Goal: Task Accomplishment & Management: Use online tool/utility

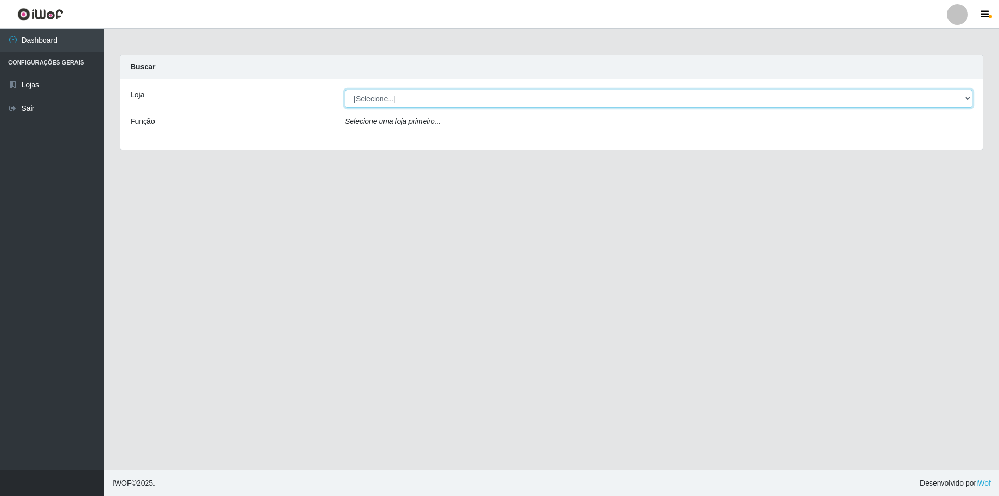
click at [426, 90] on select "[Selecione...] Atacado Vem - Loja 31 [GEOGRAPHIC_DATA]" at bounding box center [659, 99] width 628 height 18
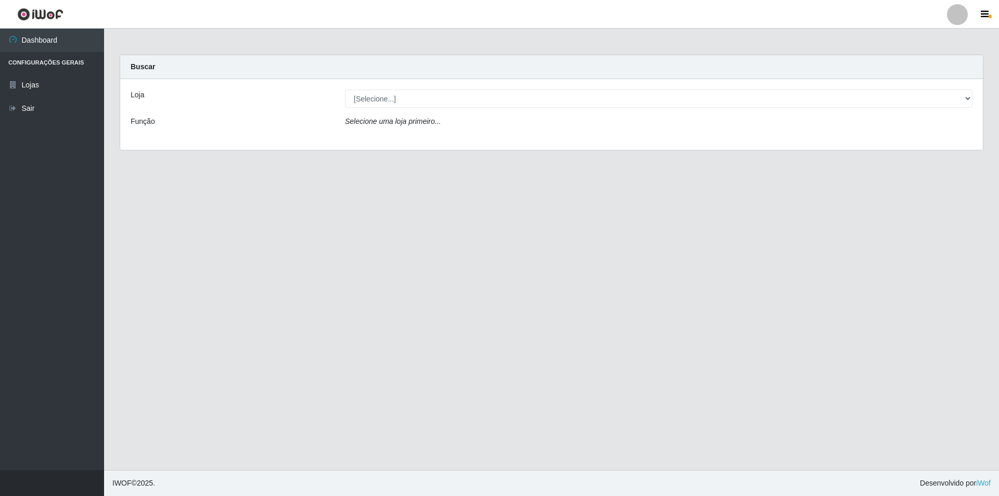
click at [425, 110] on div "Loja [Selecione...] Atacado Vem - Loja 31 [GEOGRAPHIC_DATA] Função Selecione um…" at bounding box center [551, 114] width 863 height 71
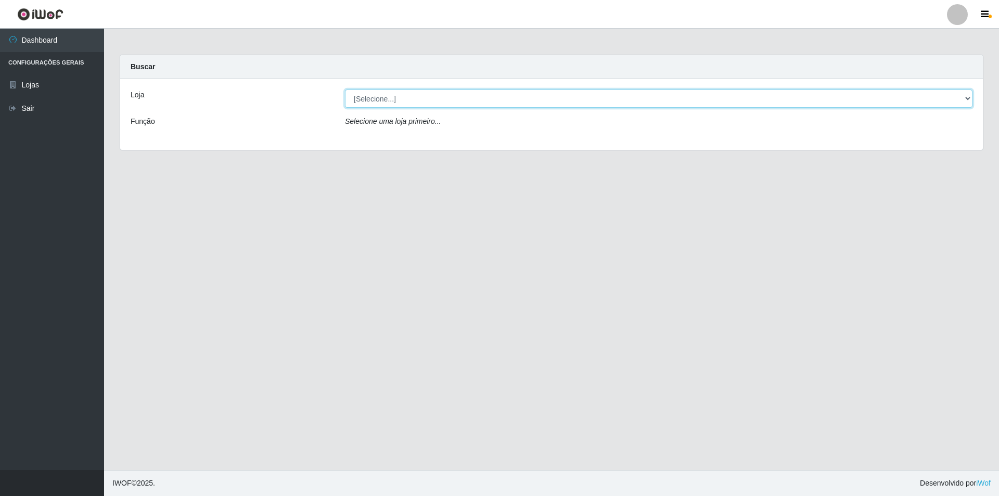
click at [449, 98] on select "[Selecione...] Atacado Vem - Loja 31 [GEOGRAPHIC_DATA]" at bounding box center [659, 99] width 628 height 18
select select "437"
click at [345, 90] on select "[Selecione...] Atacado Vem - Loja 31 [GEOGRAPHIC_DATA]" at bounding box center [659, 99] width 628 height 18
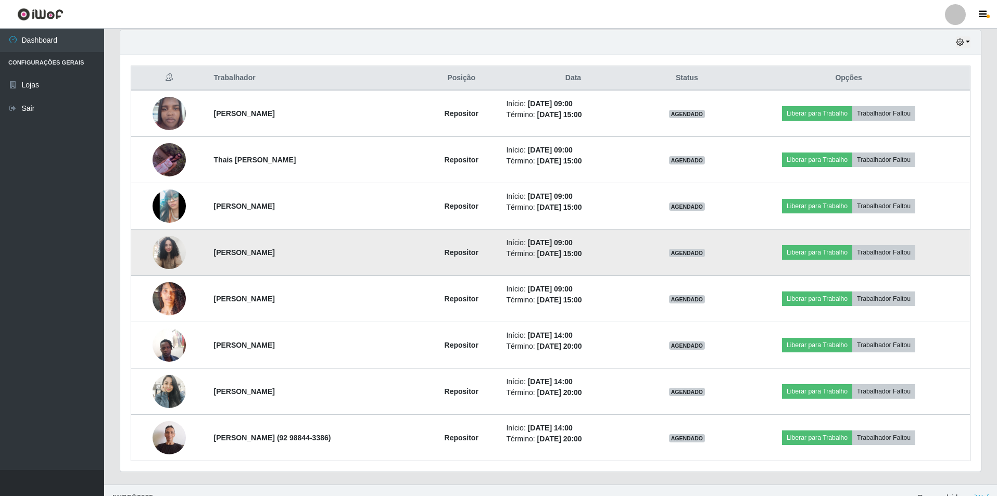
scroll to position [381, 0]
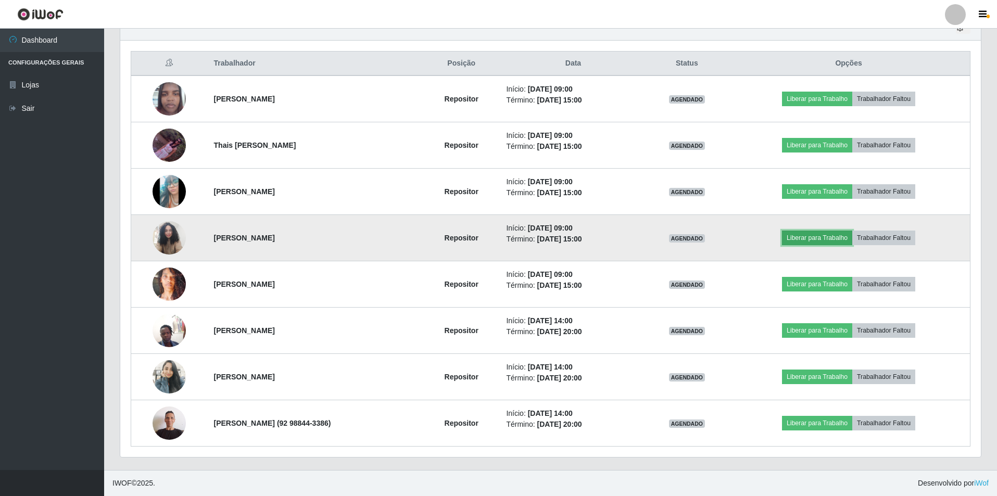
click at [842, 244] on button "Liberar para Trabalho" at bounding box center [817, 238] width 70 height 15
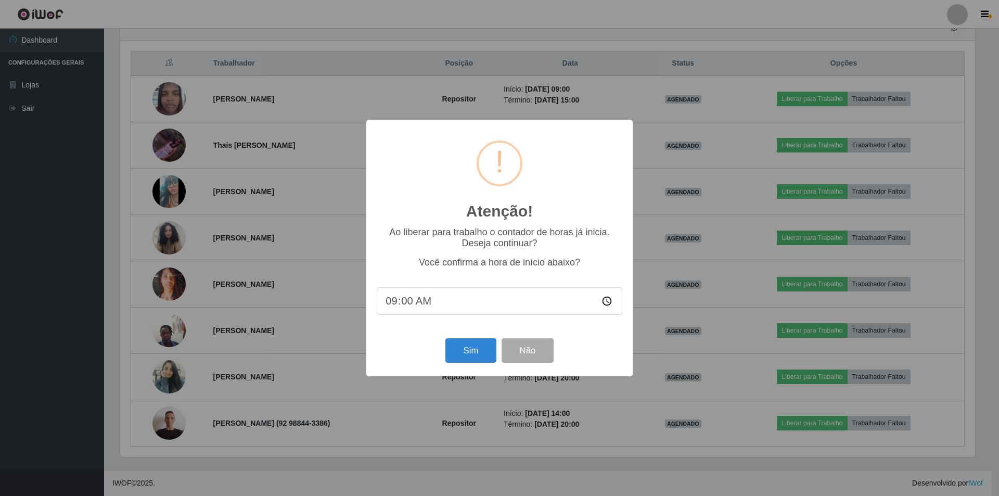
click at [408, 305] on input "09:00" at bounding box center [500, 301] width 246 height 28
type input "08:40"
click at [480, 353] on button "Sim" at bounding box center [471, 350] width 50 height 24
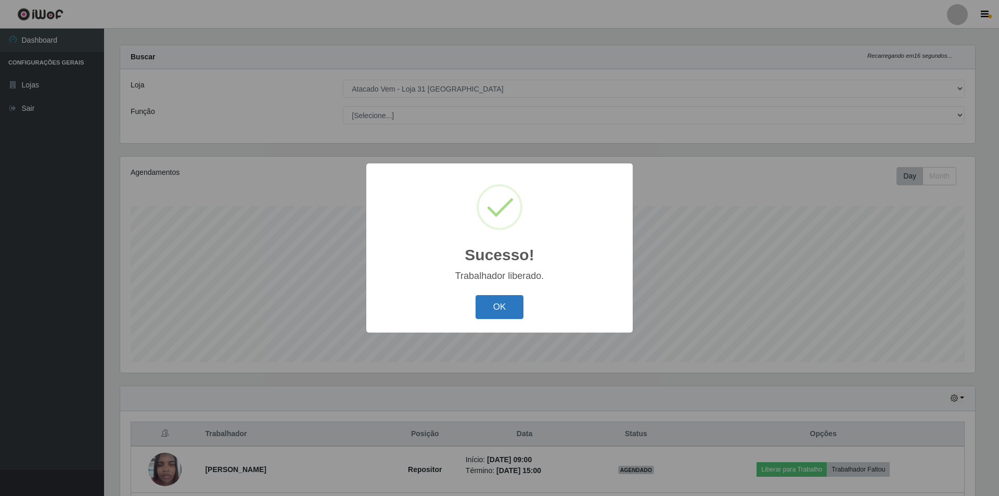
click at [504, 310] on button "OK" at bounding box center [500, 307] width 48 height 24
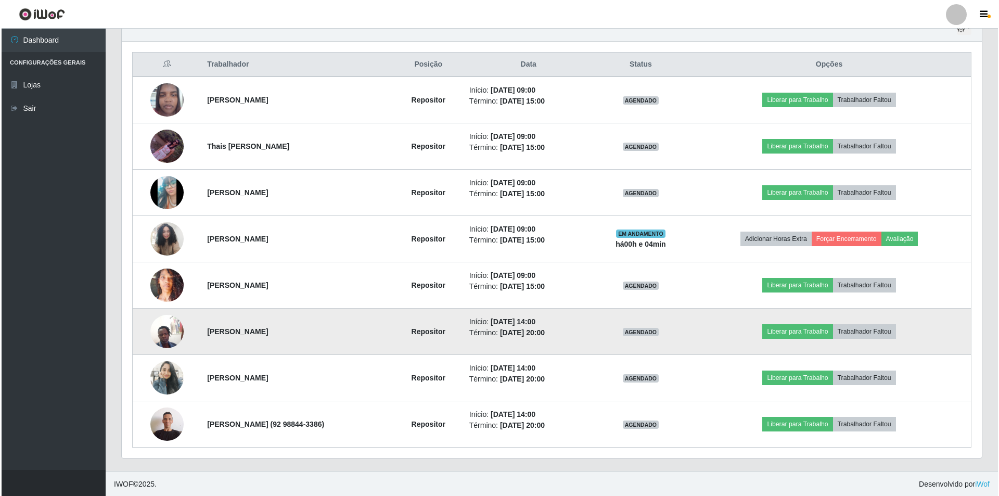
scroll to position [381, 0]
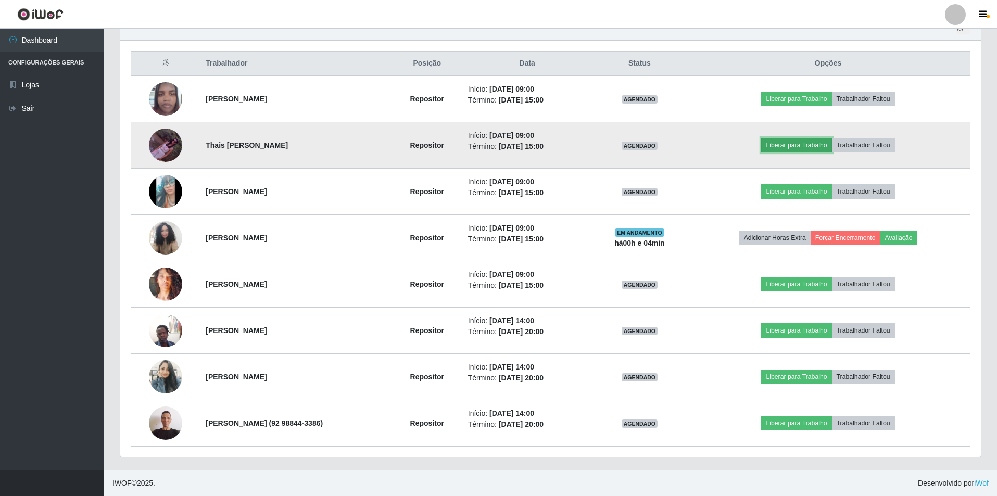
click at [830, 143] on button "Liberar para Trabalho" at bounding box center [796, 145] width 70 height 15
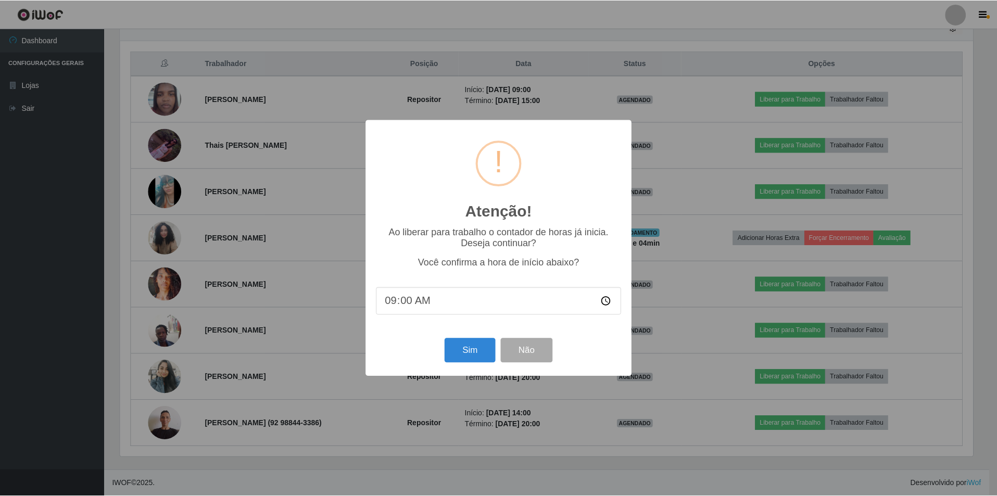
scroll to position [216, 855]
type input "08:44"
click at [466, 351] on button "Sim" at bounding box center [471, 350] width 50 height 24
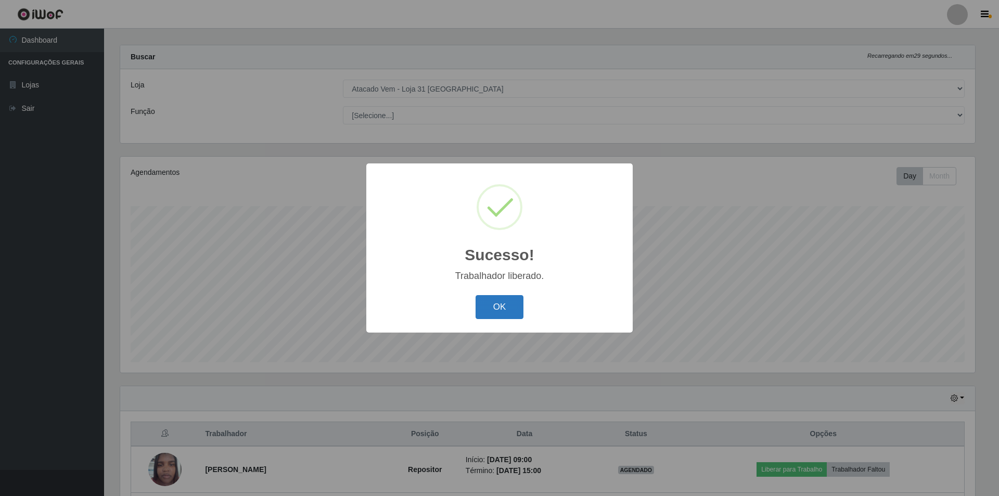
click at [496, 311] on button "OK" at bounding box center [500, 307] width 48 height 24
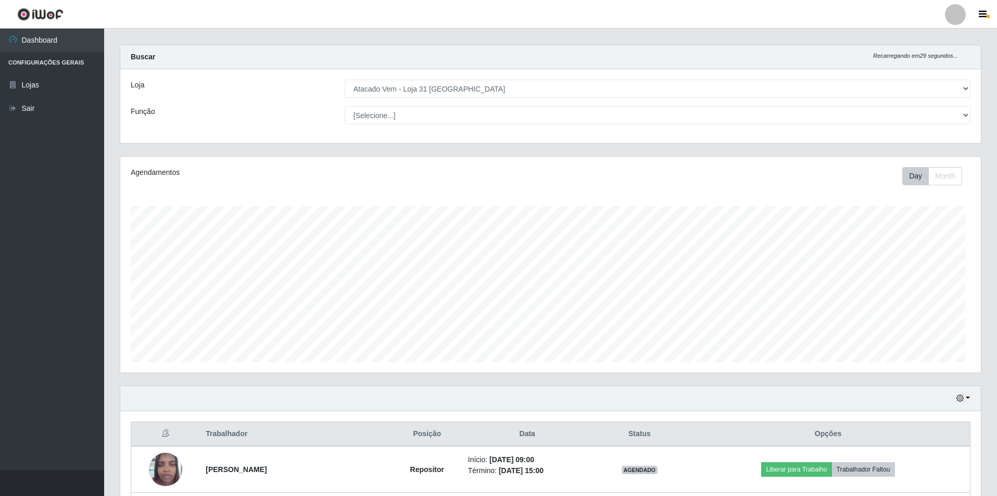
scroll to position [216, 860]
